Goal: Task Accomplishment & Management: Manage account settings

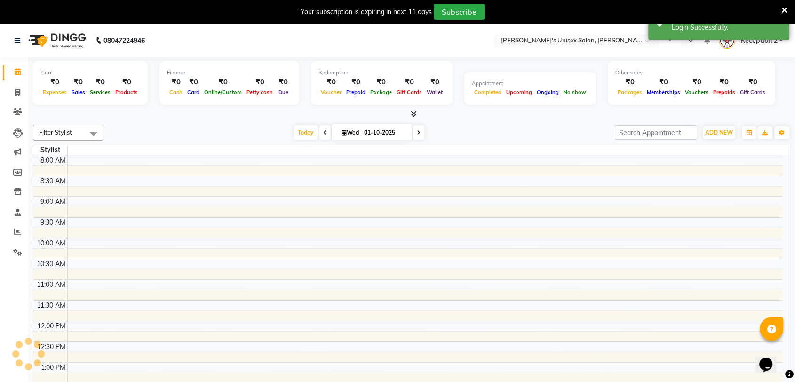
select select "en"
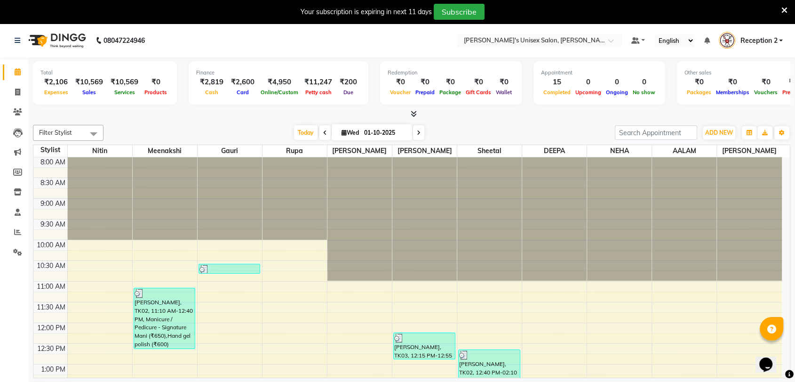
click at [783, 7] on icon at bounding box center [784, 10] width 6 height 8
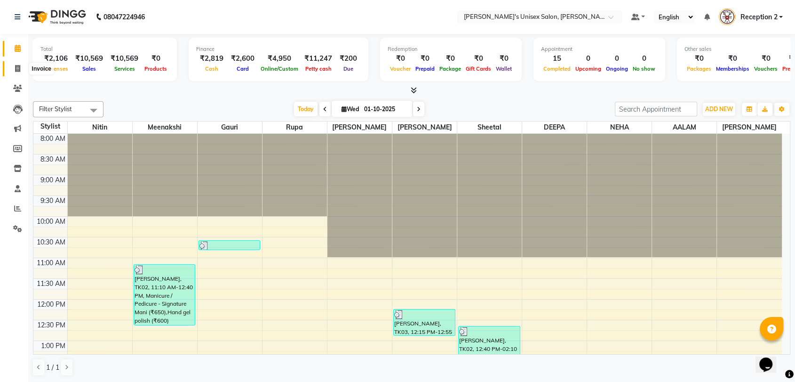
click at [18, 71] on icon at bounding box center [17, 68] width 5 height 7
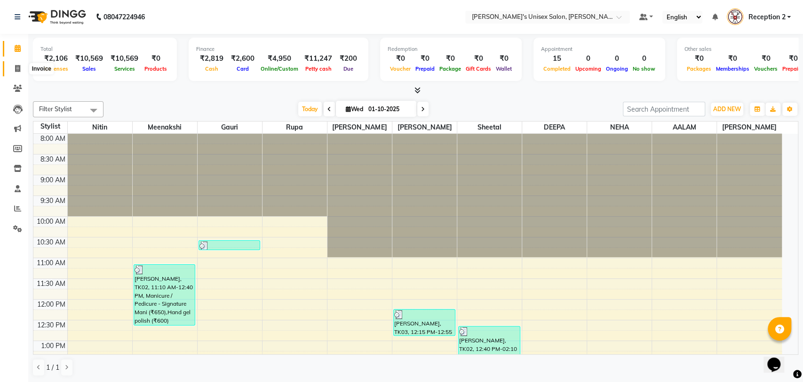
select select "service"
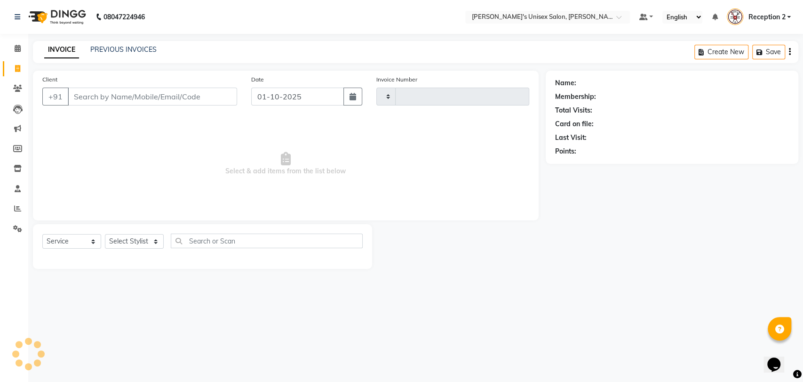
type input "2692"
select select "62"
click at [112, 50] on link "PREVIOUS INVOICES" at bounding box center [123, 49] width 66 height 8
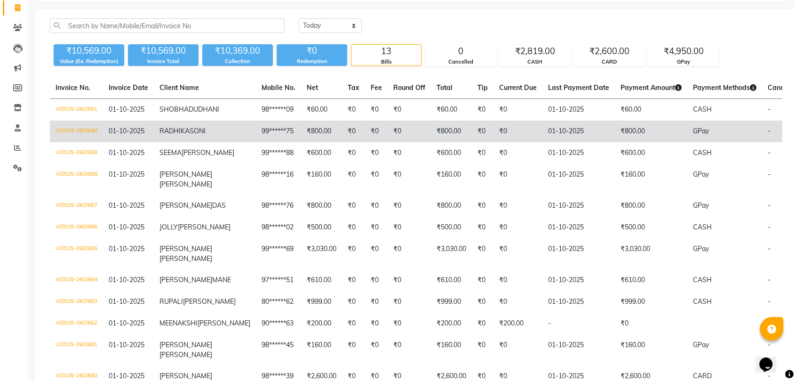
scroll to position [60, 0]
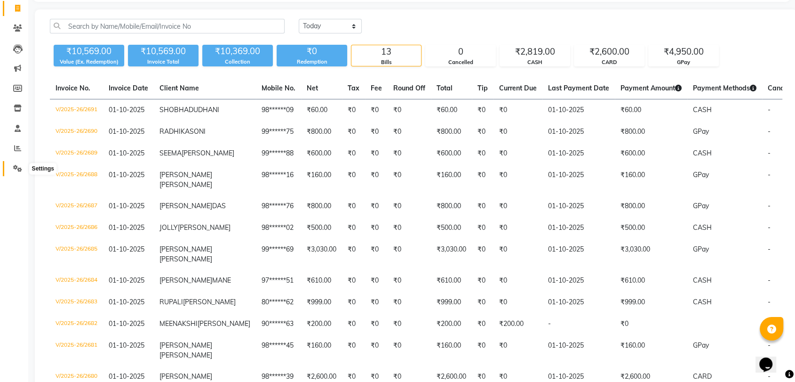
click at [16, 166] on icon at bounding box center [17, 168] width 9 height 7
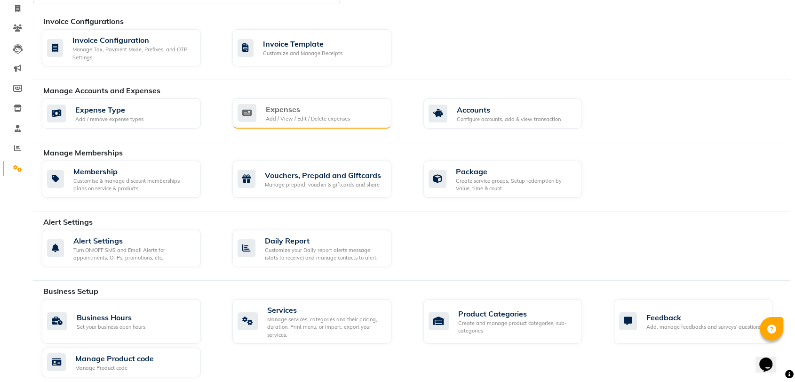
click at [280, 111] on div "Expenses" at bounding box center [308, 108] width 84 height 11
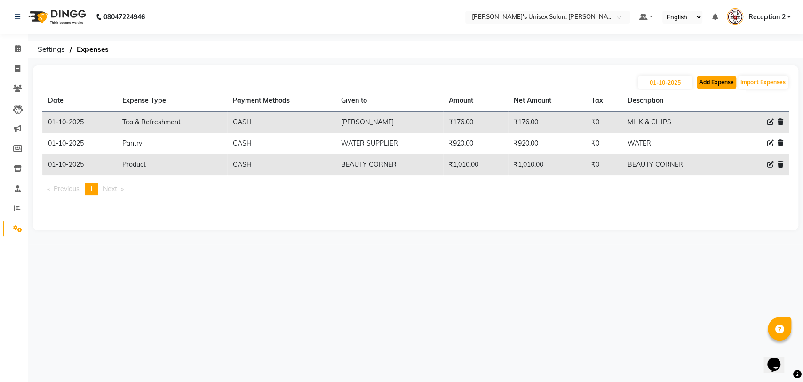
click at [720, 81] on button "Add Expense" at bounding box center [717, 82] width 40 height 13
select select "1"
select select "1744"
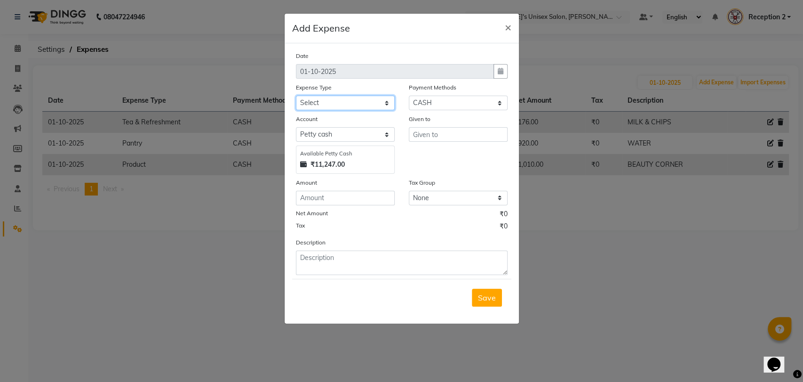
click at [338, 99] on select "Select Advance Salary Bank charges Car maintenance Cash transfer to bank Cash t…" at bounding box center [345, 102] width 99 height 15
select select "10"
click at [296, 95] on select "Select Advance Salary Bank charges Car maintenance Cash transfer to bank Cash t…" at bounding box center [345, 102] width 99 height 15
click at [454, 135] on input "text" at bounding box center [458, 134] width 99 height 15
click at [448, 138] on input "text" at bounding box center [458, 134] width 99 height 15
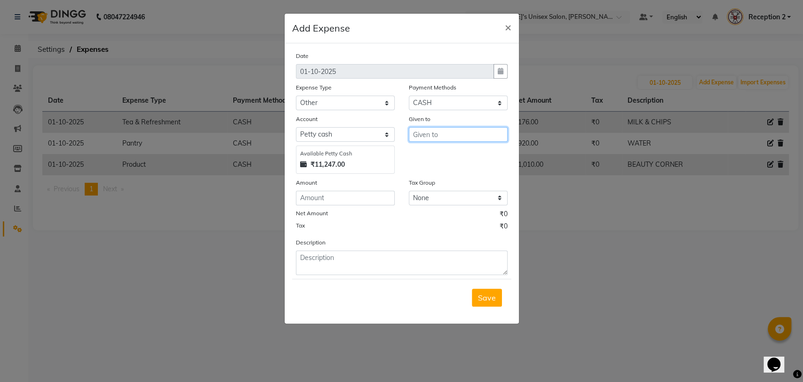
click at [440, 135] on input "text" at bounding box center [458, 134] width 99 height 15
type input "coffee"
click at [359, 197] on input "number" at bounding box center [345, 198] width 99 height 15
type input "526"
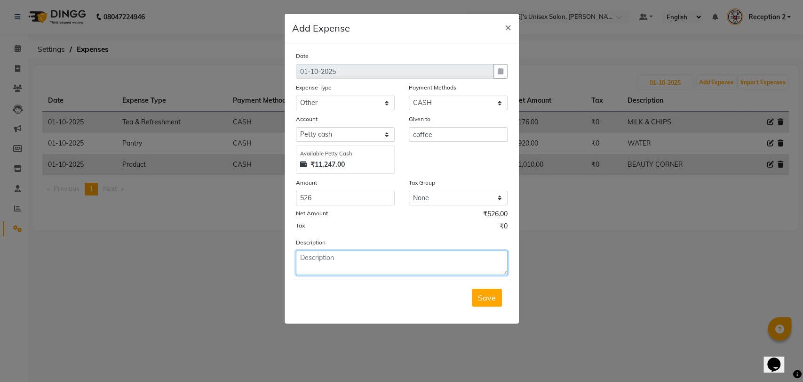
click at [327, 263] on textarea at bounding box center [402, 262] width 212 height 24
type textarea "coffee"
click at [491, 297] on span "Save" at bounding box center [487, 297] width 18 height 9
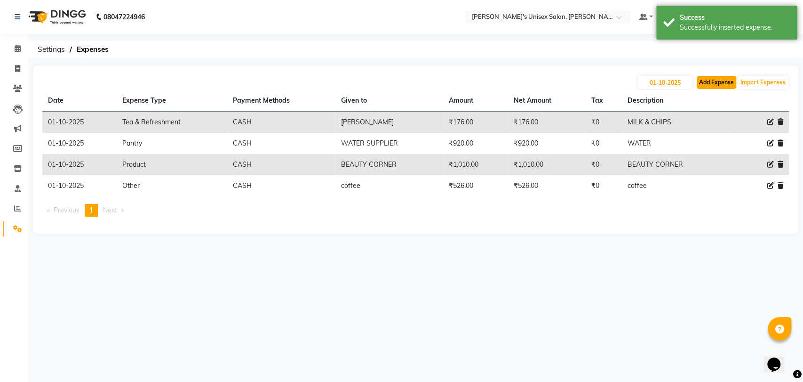
click at [716, 79] on button "Add Expense" at bounding box center [717, 82] width 40 height 13
select select "1"
select select "1744"
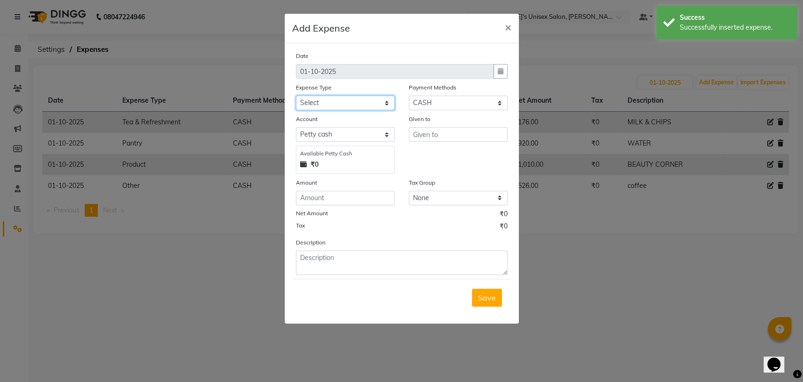
click at [340, 103] on select "Select Advance Salary Bank charges Car maintenance Cash transfer to bank Cash t…" at bounding box center [345, 102] width 99 height 15
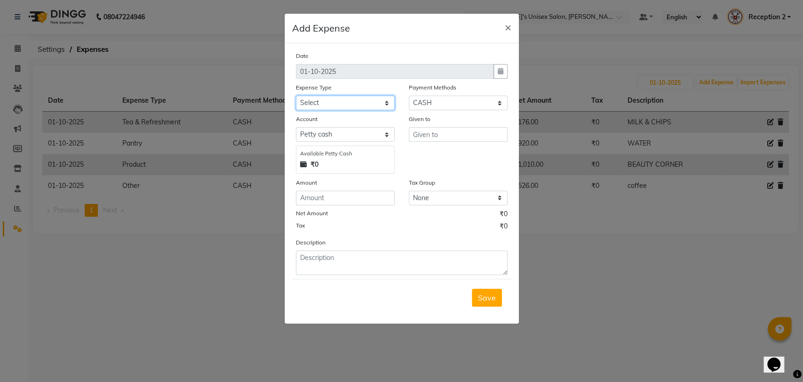
select select "10"
click at [296, 95] on select "Select Advance Salary Bank charges Car maintenance Cash transfer to bank Cash t…" at bounding box center [345, 102] width 99 height 15
click at [468, 135] on input "text" at bounding box center [458, 134] width 99 height 15
click at [462, 131] on input "text" at bounding box center [458, 134] width 99 height 15
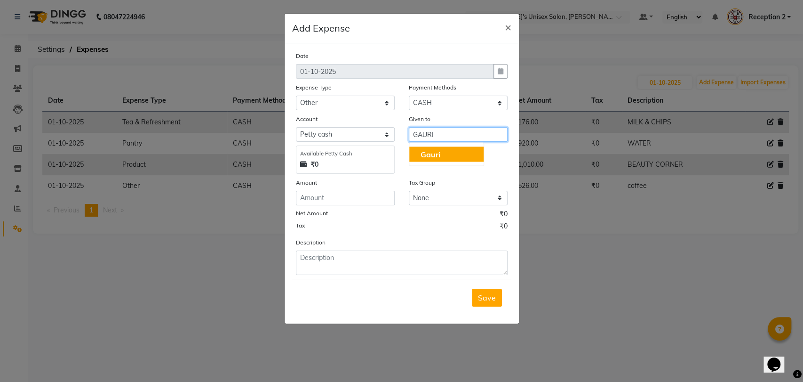
type input "GAURI"
click at [374, 198] on input "number" at bounding box center [345, 198] width 99 height 15
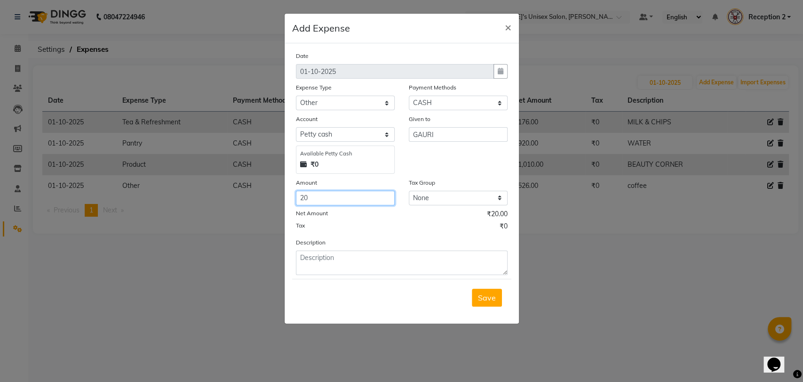
type input "20"
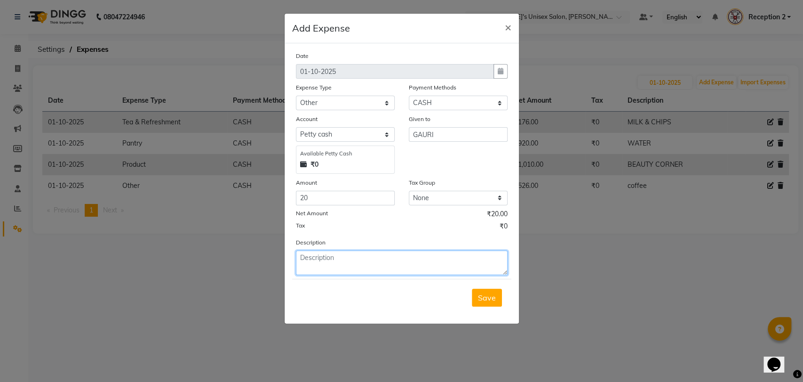
click at [371, 263] on textarea at bounding box center [402, 262] width 212 height 24
type textarea "FLOWER"
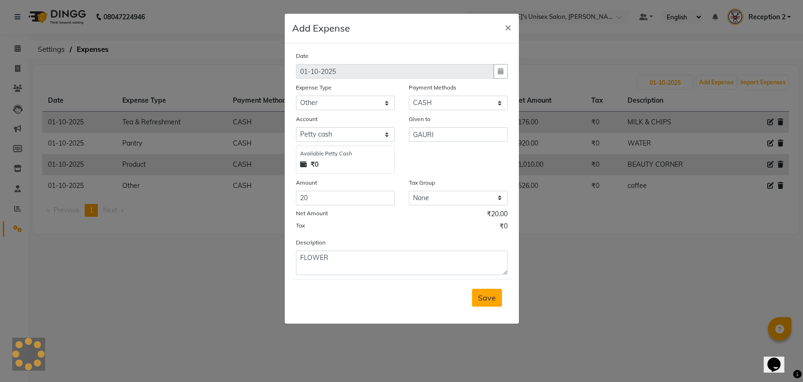
click at [488, 294] on span "Save" at bounding box center [487, 297] width 18 height 9
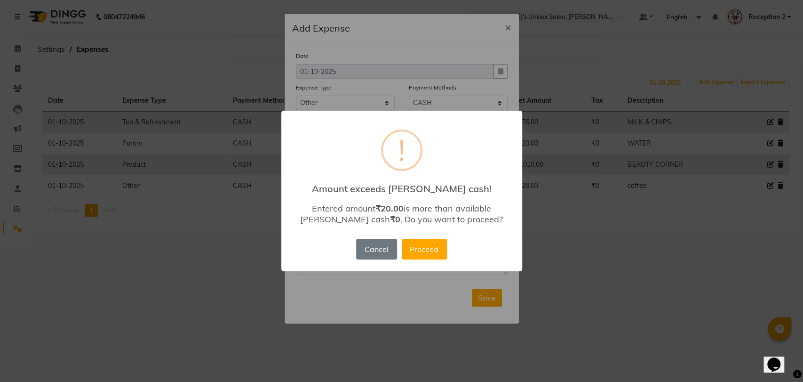
click at [565, 279] on div "× ! Amount exceeds [PERSON_NAME] cash! Entered amount ₹20.00 is more than avail…" at bounding box center [401, 191] width 803 height 382
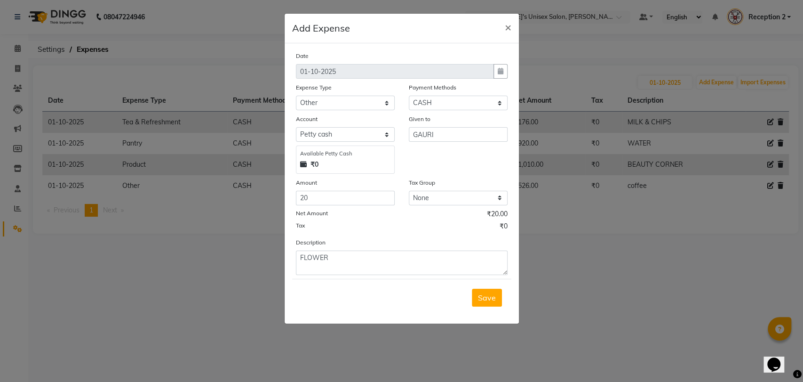
click at [425, 162] on div "Given to GAURI" at bounding box center [458, 144] width 113 height 60
click at [505, 28] on span "×" at bounding box center [508, 27] width 7 height 14
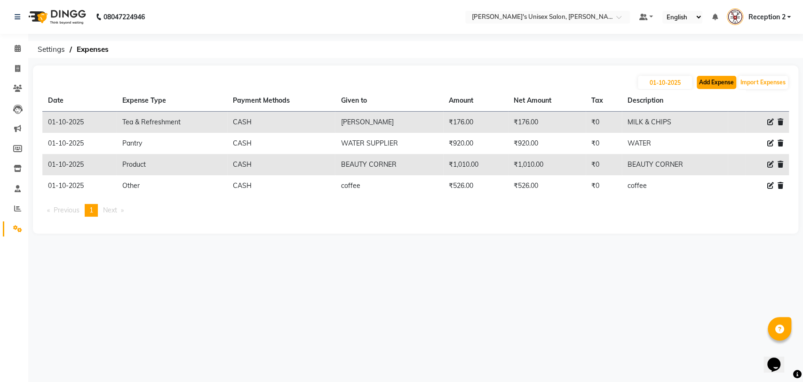
click at [725, 78] on button "Add Expense" at bounding box center [717, 82] width 40 height 13
select select "1"
select select "1744"
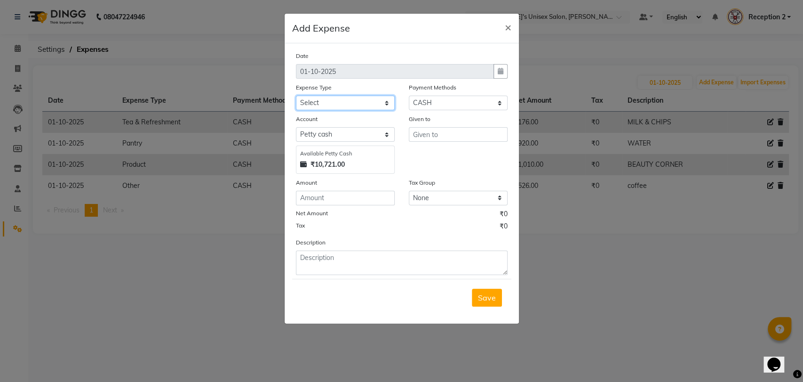
click at [339, 97] on select "Select Advance Salary Bank charges Car maintenance Cash transfer to bank Cash t…" at bounding box center [345, 102] width 99 height 15
click at [296, 95] on select "Select Advance Salary Bank charges Car maintenance Cash transfer to bank Cash t…" at bounding box center [345, 102] width 99 height 15
click at [344, 102] on select "Select Advance Salary Bank charges Car maintenance Cash transfer to bank Cash t…" at bounding box center [345, 102] width 99 height 15
select select "10"
click at [296, 95] on select "Select Advance Salary Bank charges Car maintenance Cash transfer to bank Cash t…" at bounding box center [345, 102] width 99 height 15
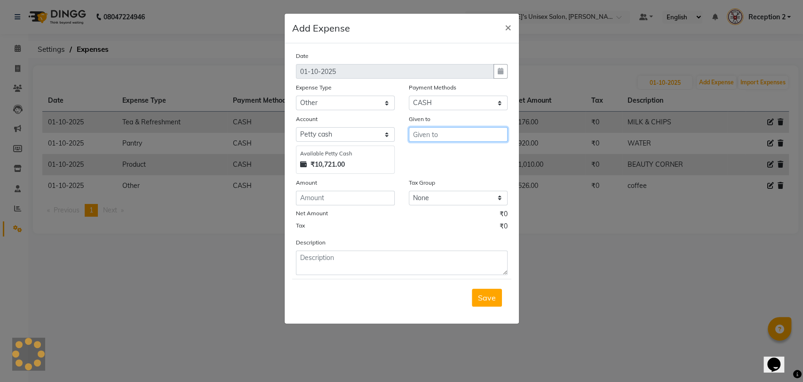
click at [462, 133] on input "text" at bounding box center [458, 134] width 99 height 15
click at [451, 150] on button "Gauri" at bounding box center [446, 153] width 74 height 15
type input "Gauri"
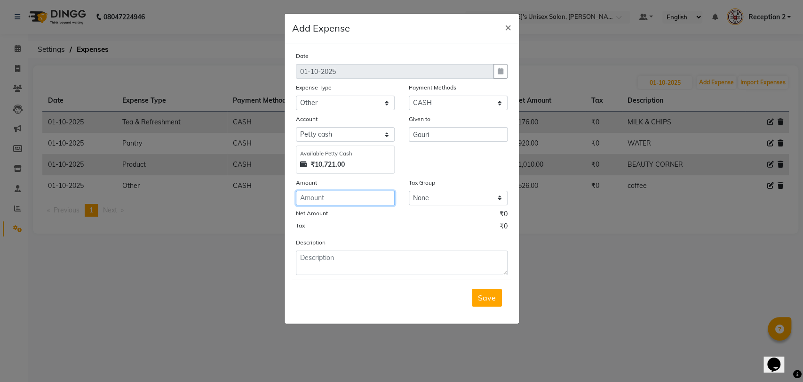
click at [355, 194] on input "number" at bounding box center [345, 198] width 99 height 15
type input "20"
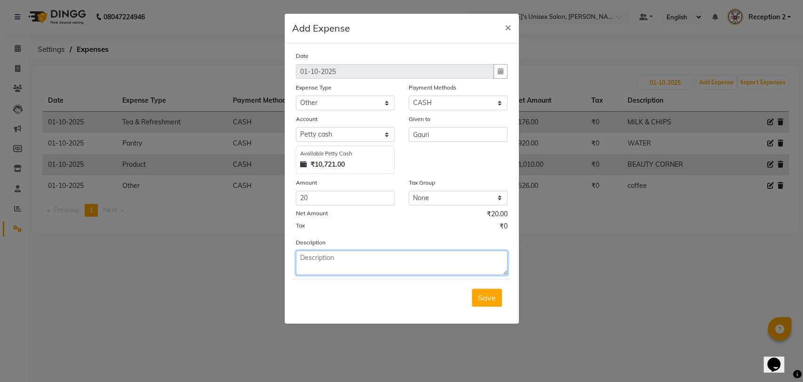
click at [340, 252] on textarea at bounding box center [402, 262] width 212 height 24
type textarea "FLOWER"
click at [485, 299] on span "Save" at bounding box center [487, 297] width 18 height 9
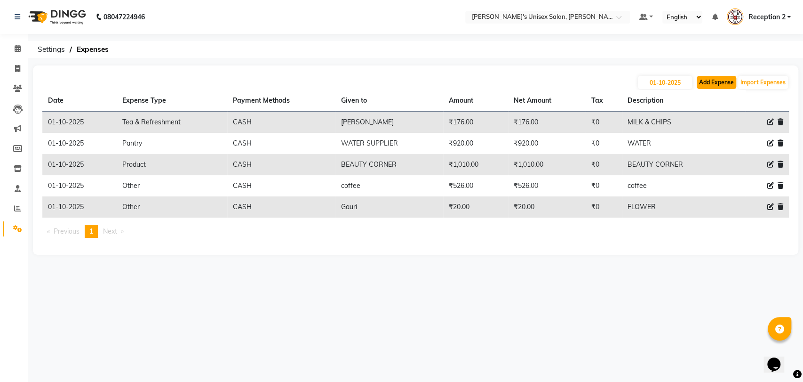
click at [717, 80] on button "Add Expense" at bounding box center [717, 82] width 40 height 13
select select "1"
select select "1744"
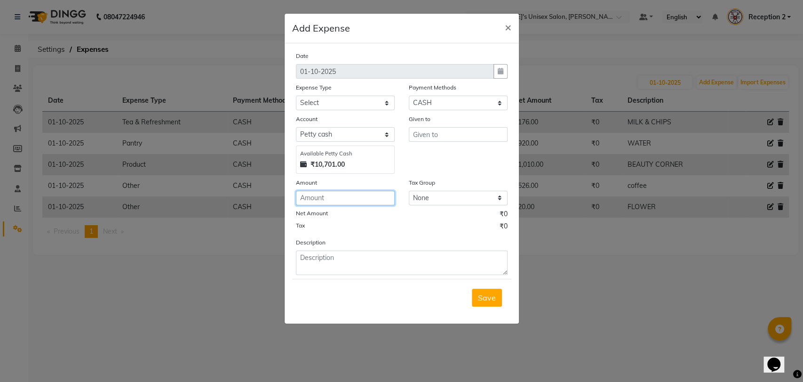
click at [343, 198] on input "number" at bounding box center [345, 198] width 99 height 15
type input "2830"
click at [449, 135] on input "text" at bounding box center [458, 134] width 99 height 15
type input "BEAUTY CORNER"
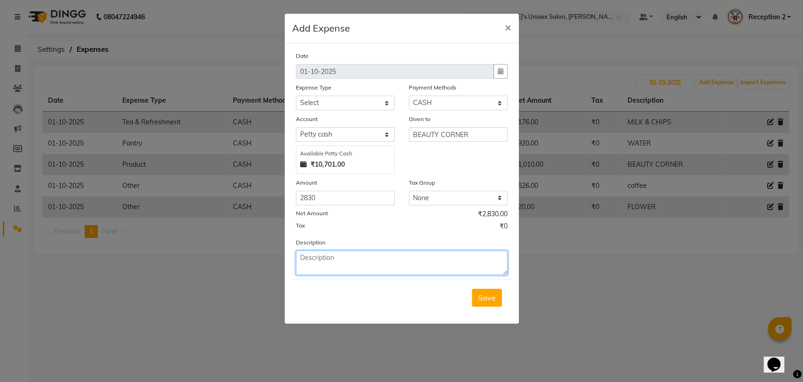
click at [384, 254] on textarea at bounding box center [402, 262] width 212 height 24
type textarea "WELLA [PERSON_NAME]"
click at [489, 296] on span "Save" at bounding box center [487, 297] width 18 height 9
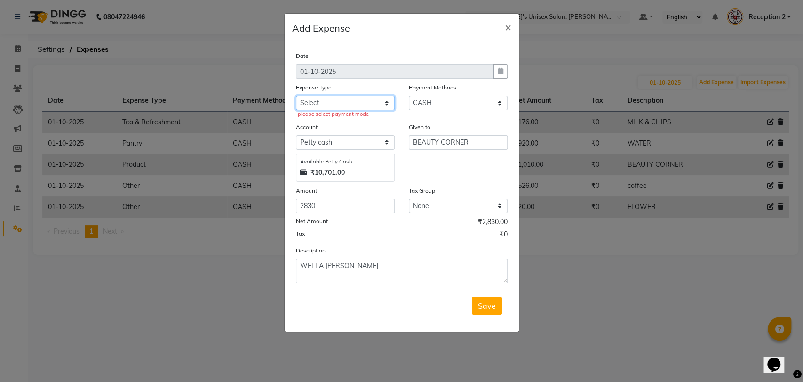
click at [342, 108] on select "Select Advance Salary Bank charges Car maintenance Cash transfer to bank Cash t…" at bounding box center [345, 102] width 99 height 15
click at [342, 106] on select "Select Advance Salary Bank charges Car maintenance Cash transfer to bank Cash t…" at bounding box center [345, 102] width 99 height 15
select select "10"
click at [296, 95] on select "Select Advance Salary Bank charges Car maintenance Cash transfer to bank Cash t…" at bounding box center [345, 102] width 99 height 15
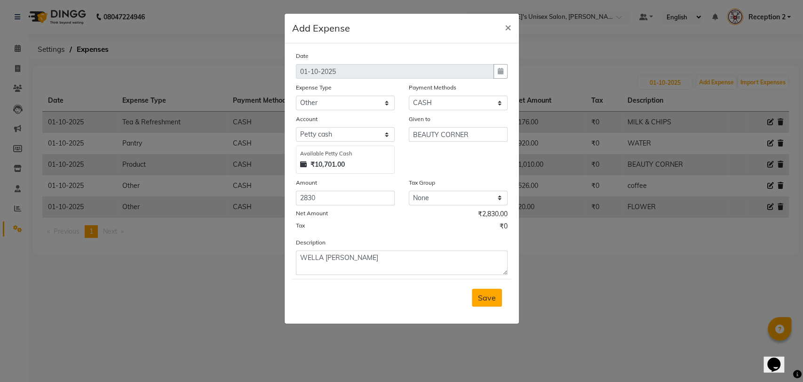
click at [493, 293] on span "Save" at bounding box center [487, 297] width 18 height 9
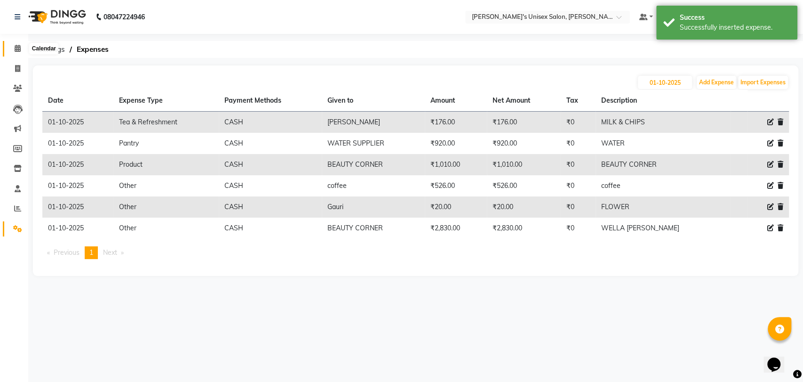
click at [19, 47] on icon at bounding box center [18, 48] width 6 height 7
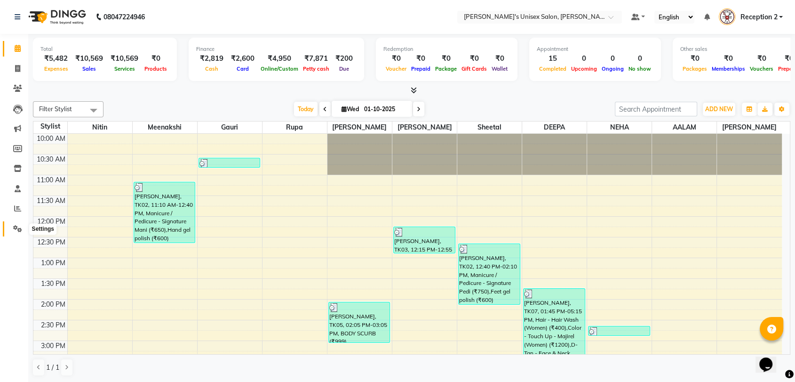
click at [16, 223] on span at bounding box center [17, 228] width 16 height 11
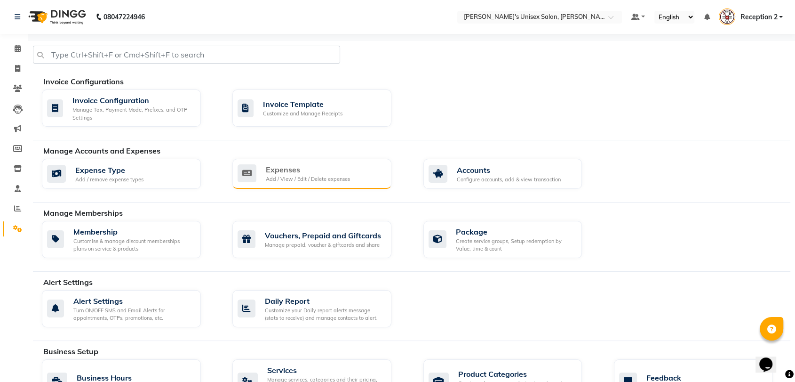
click at [307, 168] on div "Expenses" at bounding box center [308, 169] width 84 height 11
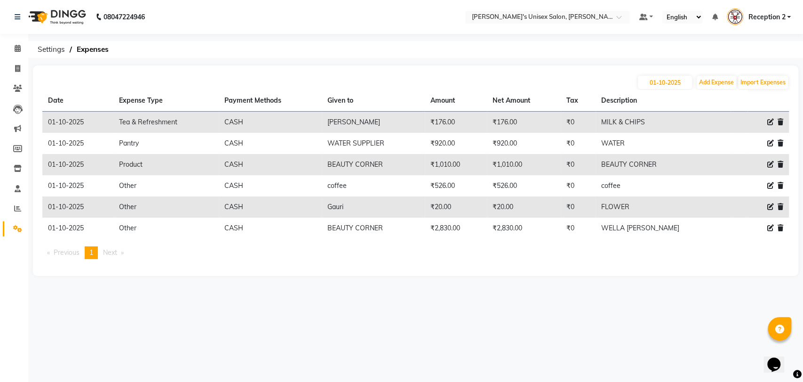
click at [537, 261] on div "Date Expense Type Payment Methods Given to Amount Net Amount Tax Description [D…" at bounding box center [415, 178] width 747 height 176
click at [15, 48] on icon at bounding box center [18, 48] width 6 height 7
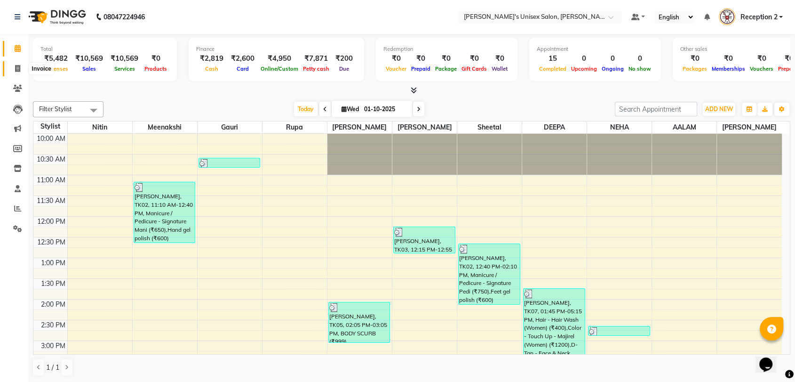
click at [16, 72] on icon at bounding box center [17, 68] width 5 height 7
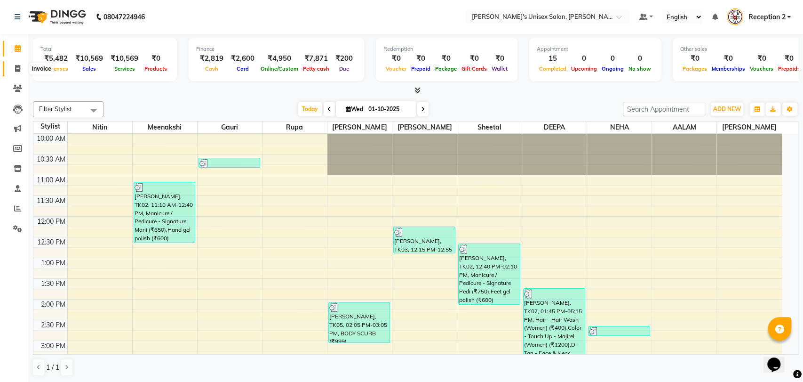
select select "service"
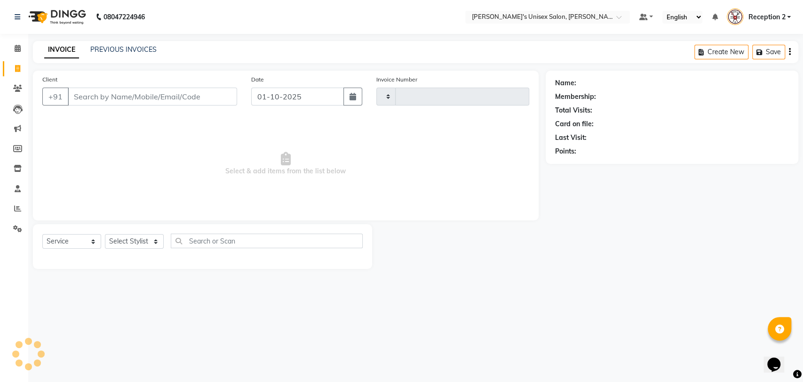
type input "2692"
select select "62"
click at [135, 48] on link "PREVIOUS INVOICES" at bounding box center [123, 49] width 66 height 8
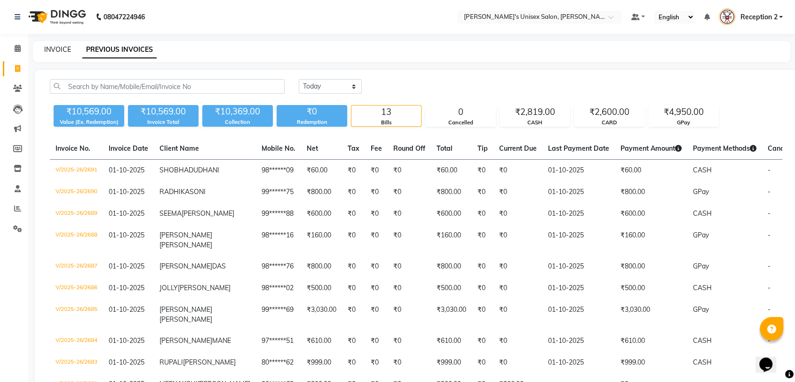
click at [58, 48] on link "INVOICE" at bounding box center [57, 49] width 27 height 8
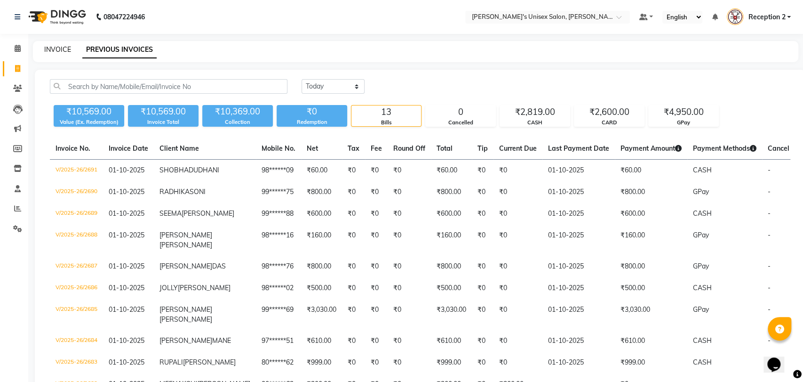
select select "service"
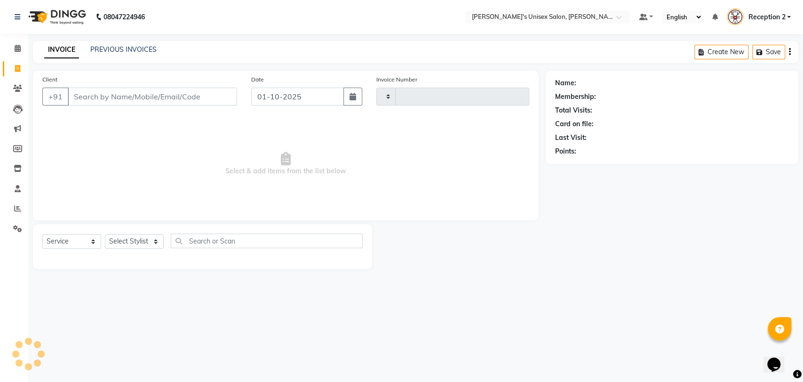
type input "2692"
select select "62"
click at [101, 98] on input "Client" at bounding box center [152, 97] width 169 height 18
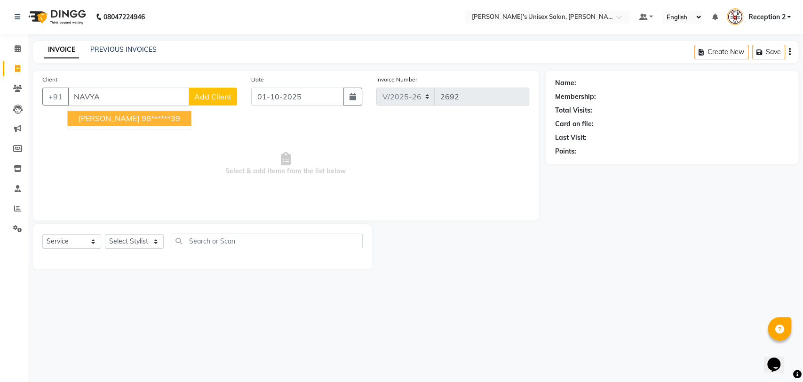
click at [141, 120] on ngb-highlight "98******39" at bounding box center [160, 117] width 39 height 9
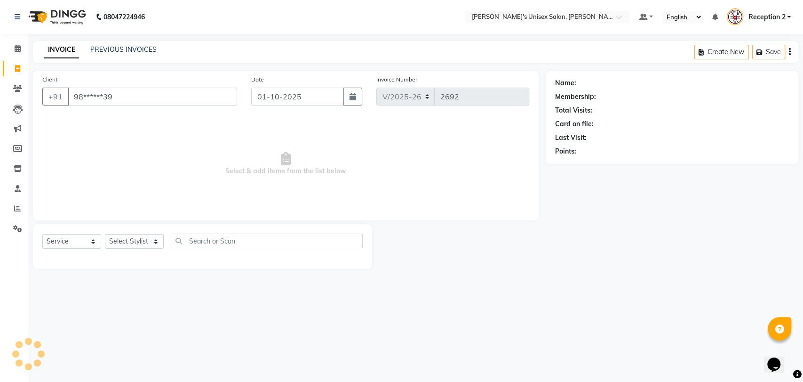
type input "98******39"
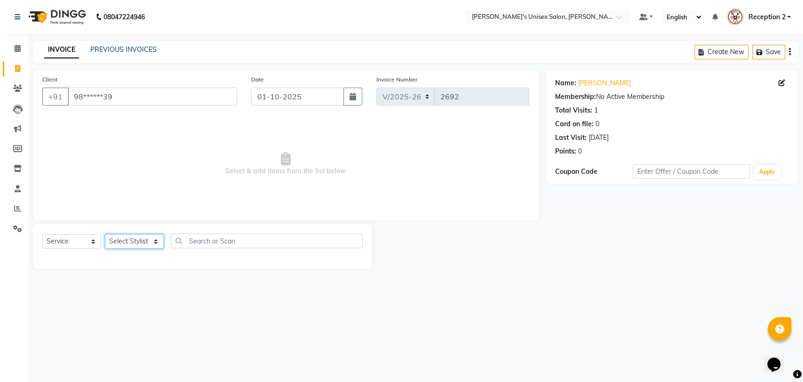
click at [136, 246] on select "Select Stylist [PERSON_NAME] DEEPA [PERSON_NAME] NEHA Nitin [PERSON_NAME] Recep…" at bounding box center [134, 241] width 59 height 15
select select "32881"
click at [105, 234] on select "Select Stylist [PERSON_NAME] DEEPA [PERSON_NAME] NEHA Nitin [PERSON_NAME] Recep…" at bounding box center [134, 241] width 59 height 15
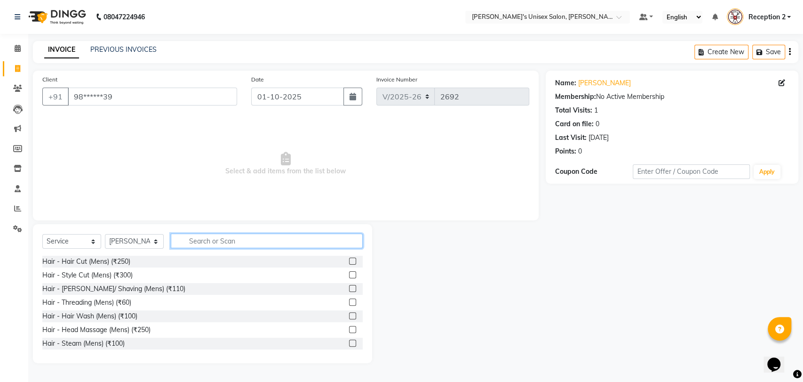
click at [204, 240] on input "text" at bounding box center [267, 240] width 192 height 15
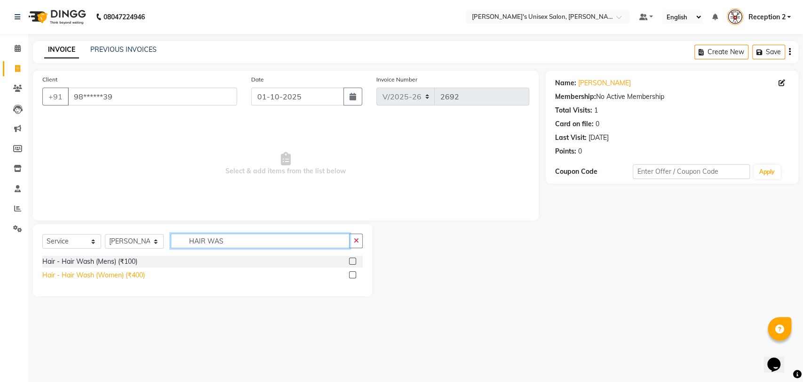
type input "HAIR WAS"
click at [142, 273] on div "Hair - Hair Wash (Women) (₹400)" at bounding box center [93, 275] width 103 height 10
checkbox input "false"
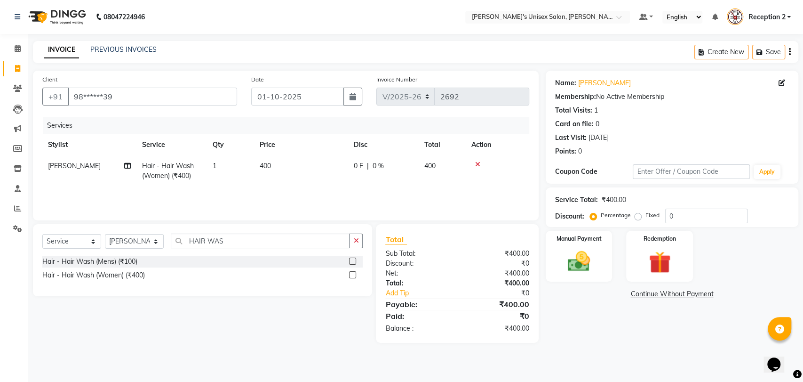
click at [277, 167] on td "400" at bounding box center [301, 170] width 94 height 31
select select "32881"
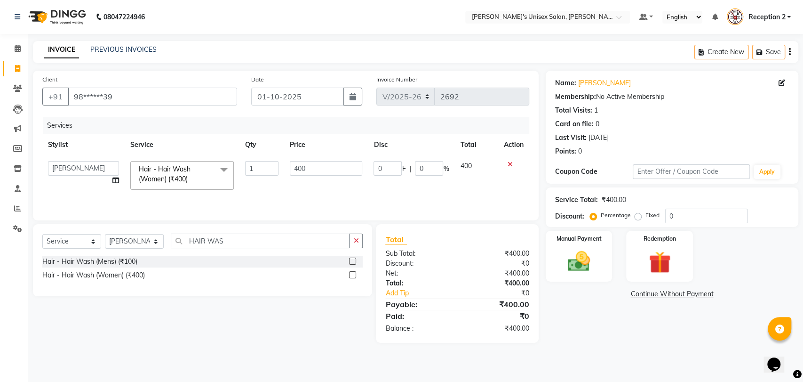
click at [277, 167] on input "1" at bounding box center [261, 168] width 33 height 15
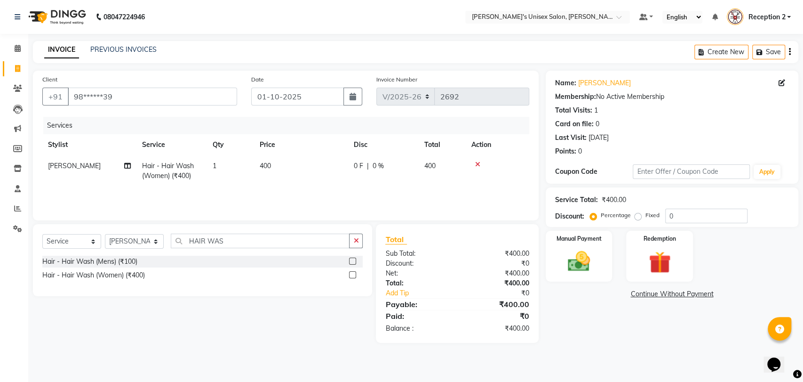
click at [307, 165] on td "400" at bounding box center [301, 170] width 94 height 31
select select "32881"
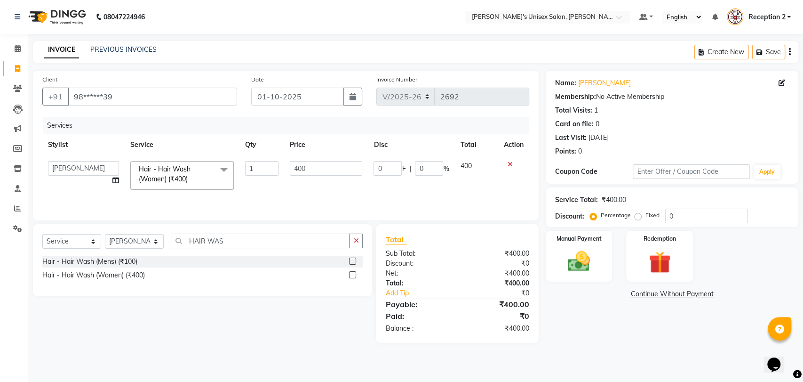
click at [307, 165] on input "400" at bounding box center [326, 168] width 73 height 15
type input "500"
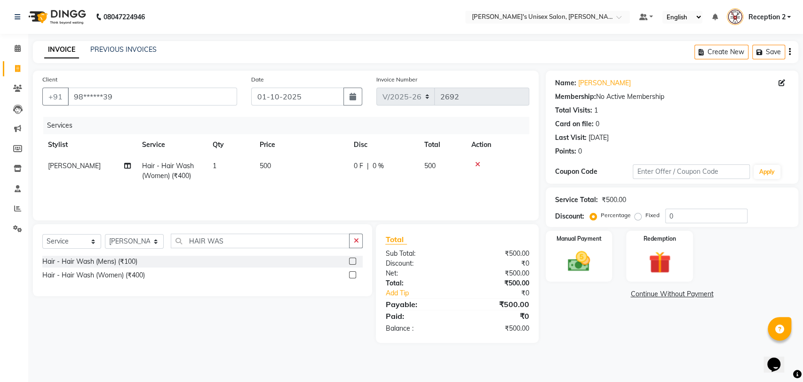
click at [296, 343] on main "INVOICE PREVIOUS INVOICES Create New Save Client +91 98******39 Date [DATE] Inv…" at bounding box center [415, 199] width 775 height 316
click at [576, 259] on img at bounding box center [578, 261] width 37 height 26
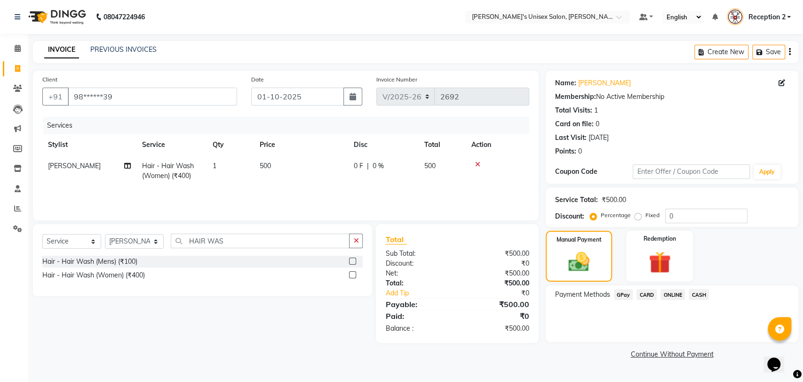
click at [621, 294] on span "GPay" at bounding box center [623, 294] width 19 height 11
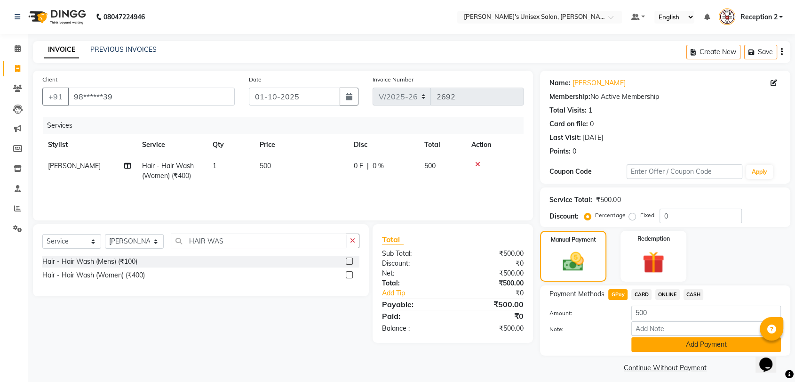
click at [690, 346] on button "Add Payment" at bounding box center [706, 344] width 150 height 15
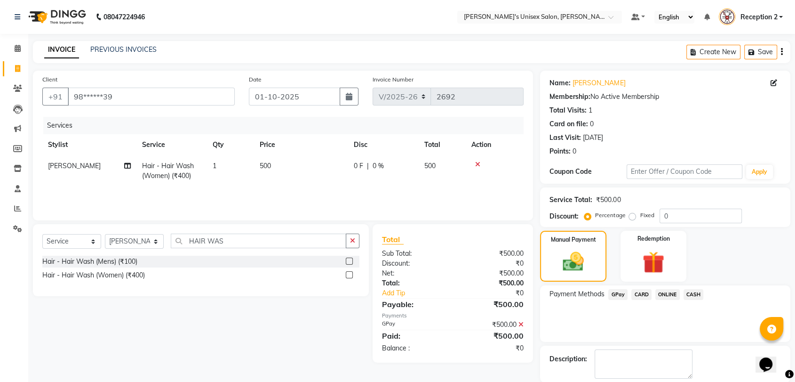
scroll to position [46, 0]
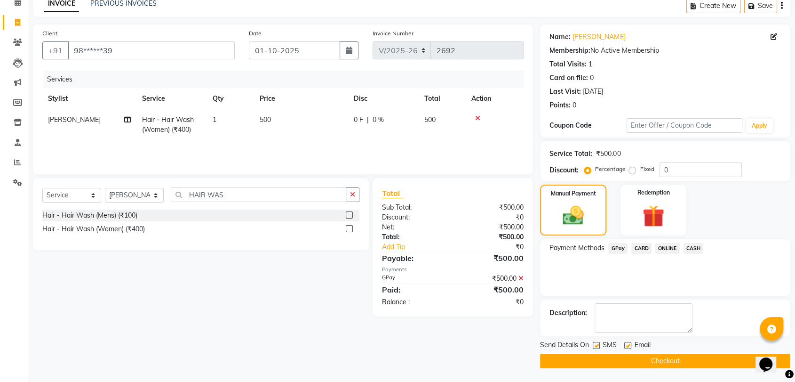
click at [683, 362] on button "Checkout" at bounding box center [665, 360] width 250 height 15
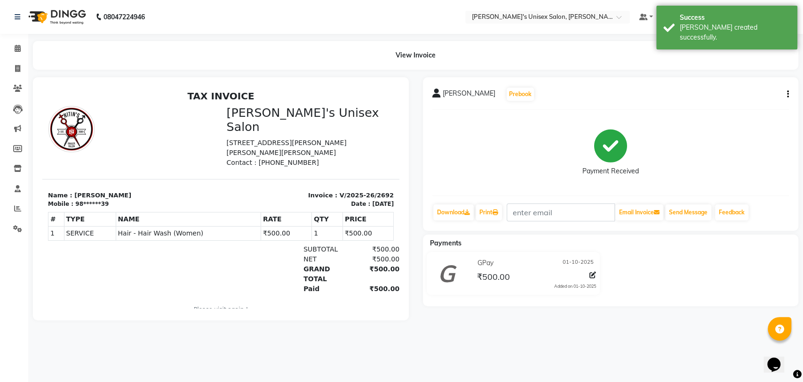
click at [574, 334] on main "View Invoice [PERSON_NAME] Prebook Payment Received Download Print Email Invoic…" at bounding box center [415, 187] width 775 height 293
click at [695, 291] on div "GPay [DATE] ₹500.00 Added on [DATE]" at bounding box center [611, 275] width 390 height 47
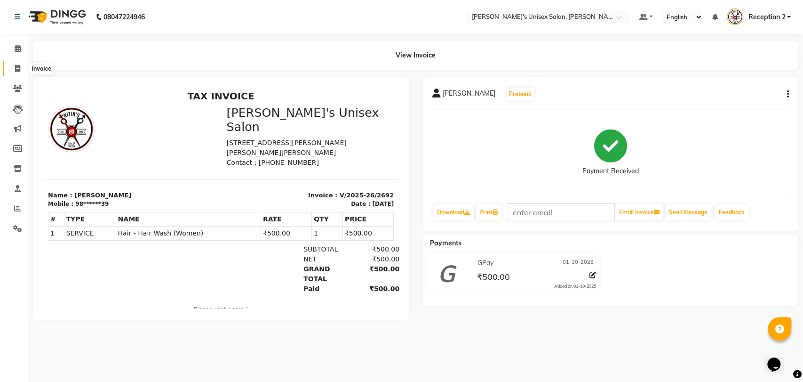
click at [19, 68] on icon at bounding box center [17, 68] width 5 height 7
select select "service"
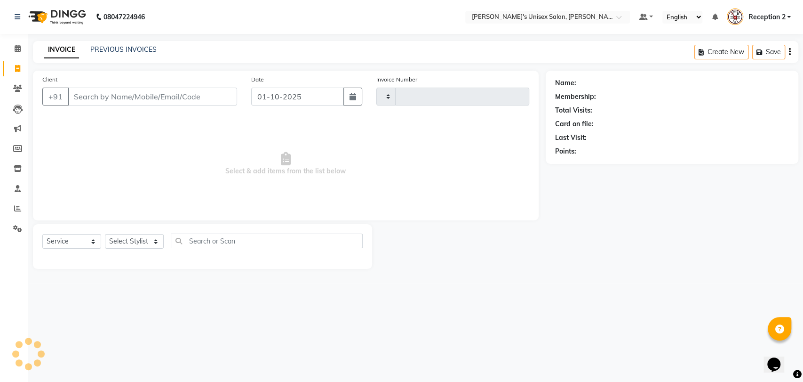
type input "2693"
select select "62"
click at [102, 48] on link "PREVIOUS INVOICES" at bounding box center [123, 49] width 66 height 8
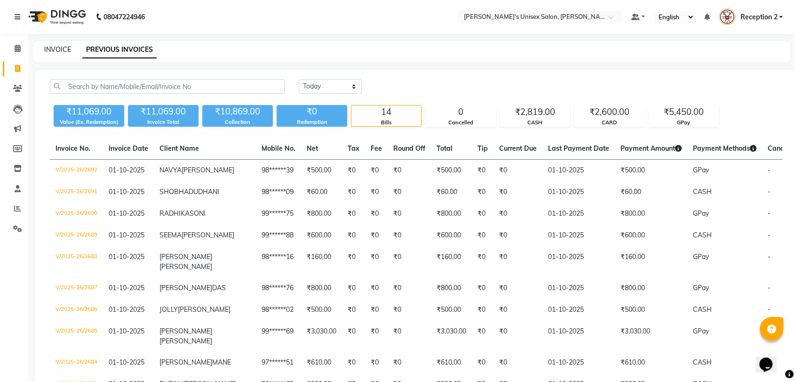
click at [61, 50] on link "INVOICE" at bounding box center [57, 49] width 27 height 8
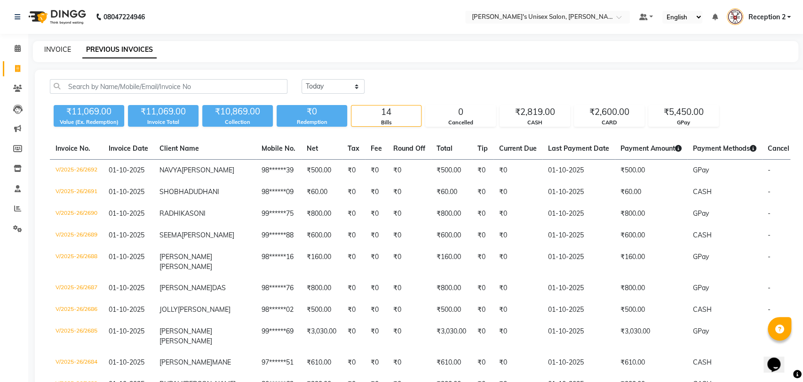
select select "service"
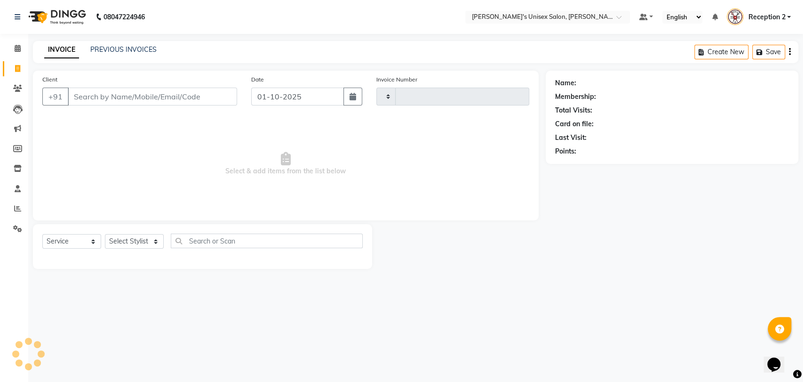
type input "2693"
select select "62"
